Goal: Find contact information: Find contact information

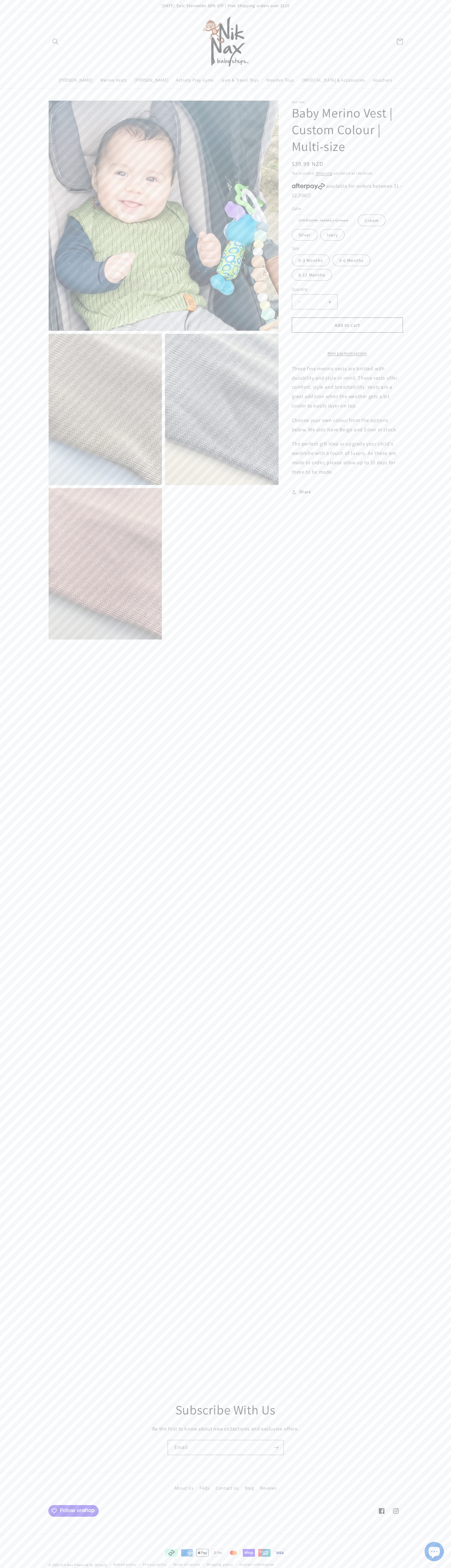
click at [227, 1488] on link "Contact Us" at bounding box center [227, 1488] width 23 height 11
